Goal: Navigation & Orientation: Find specific page/section

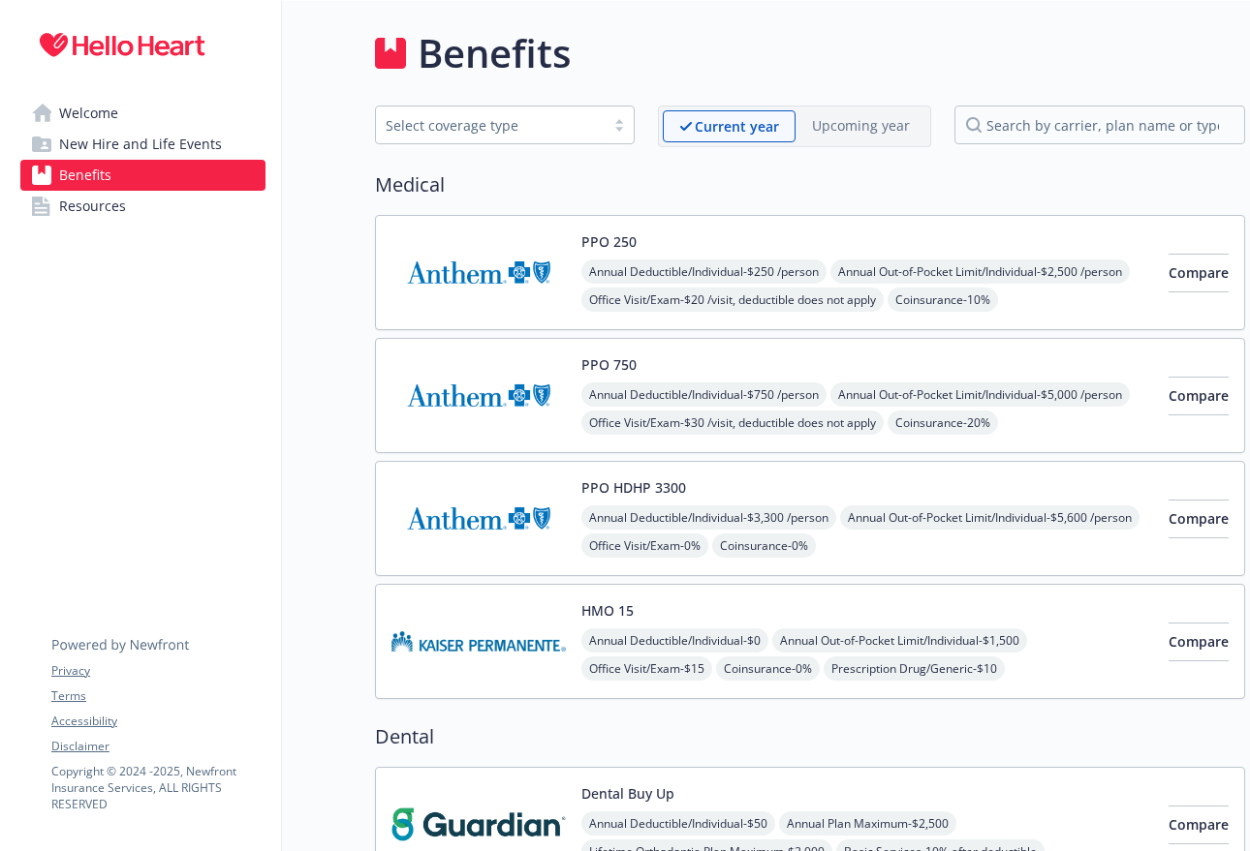
scroll to position [2633, 0]
